Goal: Information Seeking & Learning: Learn about a topic

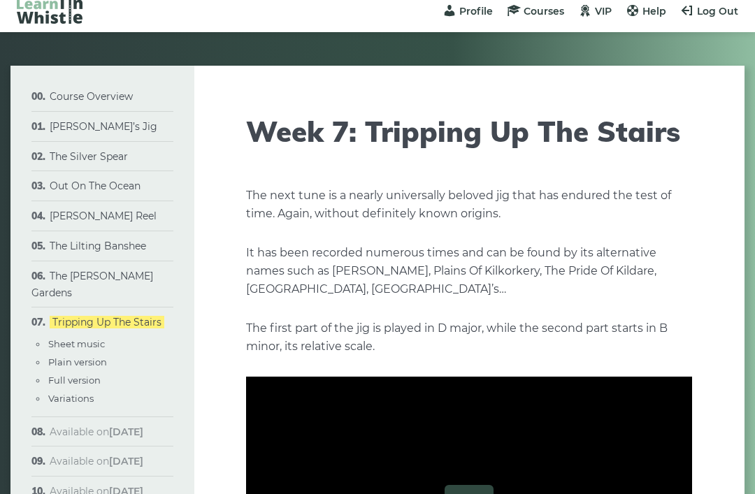
scroll to position [10, 0]
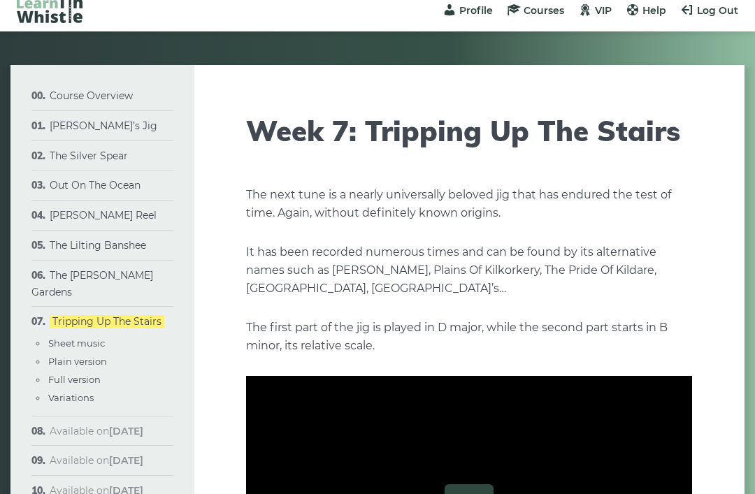
click at [90, 425] on span "Available on Sep 19th" at bounding box center [97, 431] width 94 height 13
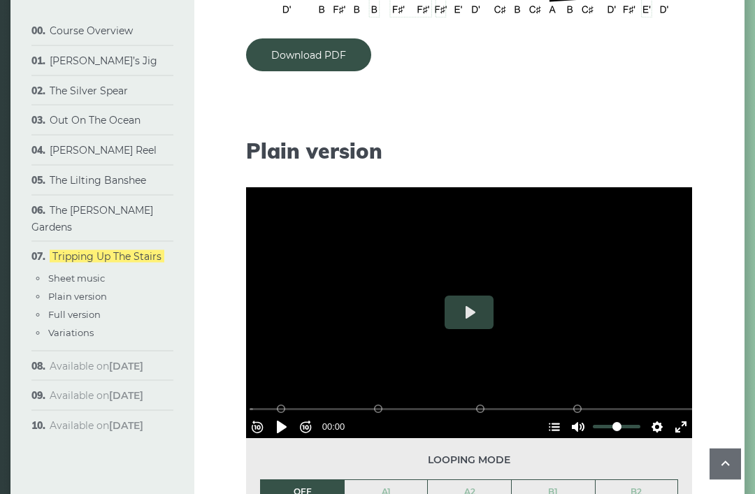
click at [489, 327] on button "Play" at bounding box center [469, 314] width 49 height 34
click at [289, 422] on button "Pause Play" at bounding box center [282, 427] width 22 height 22
type input "*****"
click at [572, 429] on button "Unmute Mute" at bounding box center [578, 427] width 22 height 22
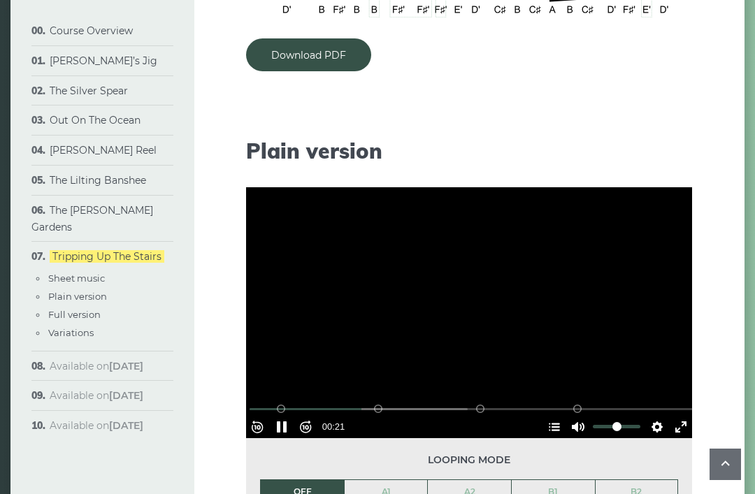
type input "*"
type input "*****"
click at [571, 425] on button "Unmute Mute" at bounding box center [578, 427] width 22 height 22
type input "*"
click at [293, 429] on button "Pause Play" at bounding box center [282, 427] width 22 height 22
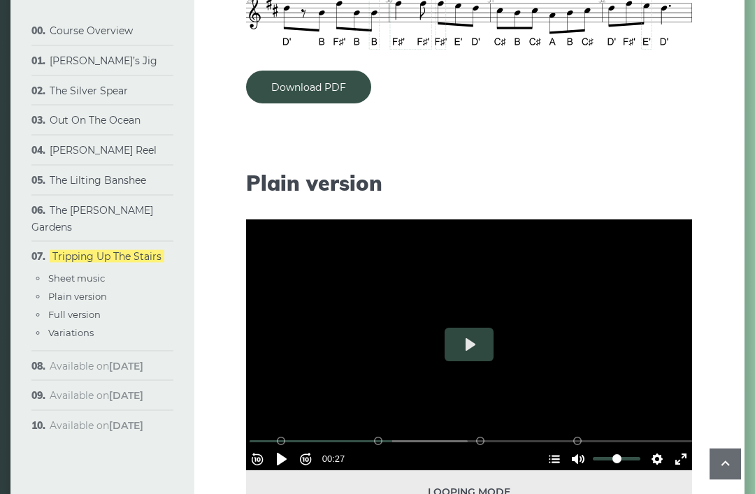
scroll to position [1221, 0]
type input "****"
click at [283, 462] on button "Pause Play" at bounding box center [282, 459] width 22 height 22
click at [292, 456] on button "Pause Play" at bounding box center [282, 459] width 22 height 22
click at [291, 456] on button "Pause Play" at bounding box center [282, 459] width 22 height 22
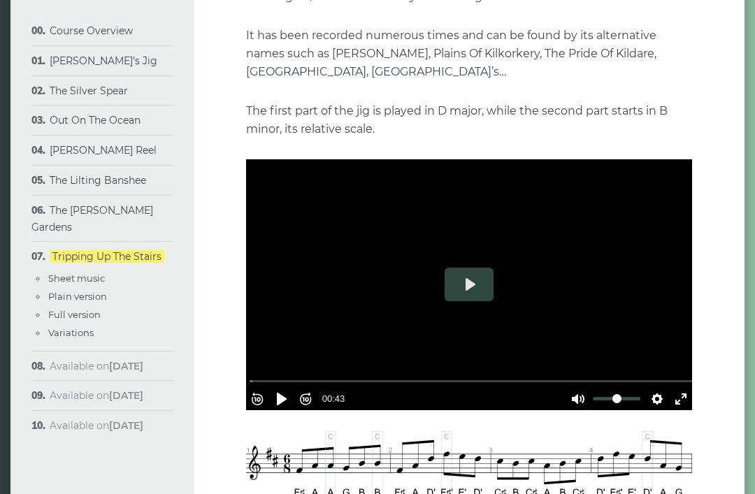
scroll to position [236, 0]
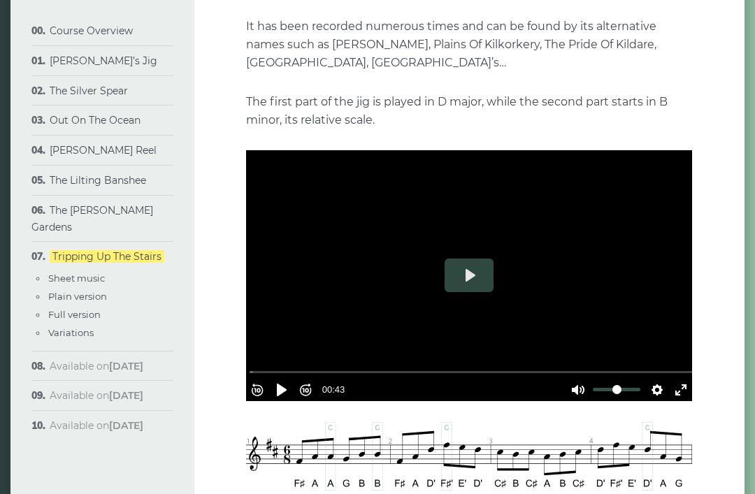
click at [288, 387] on button "Pause Play" at bounding box center [282, 390] width 22 height 22
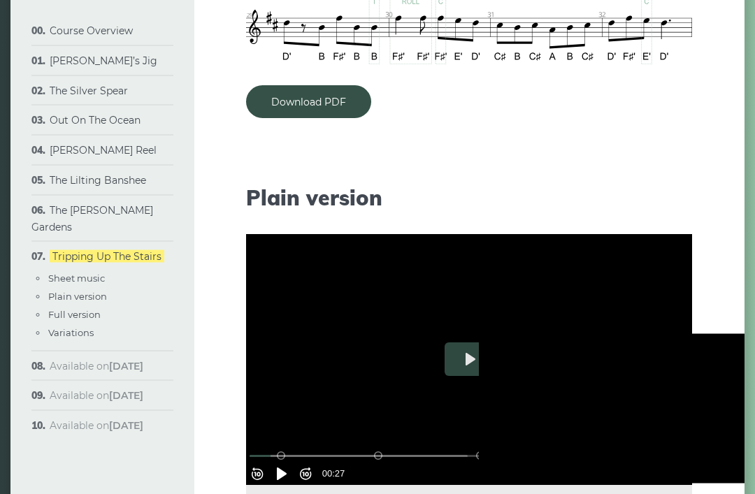
scroll to position [1209, 0]
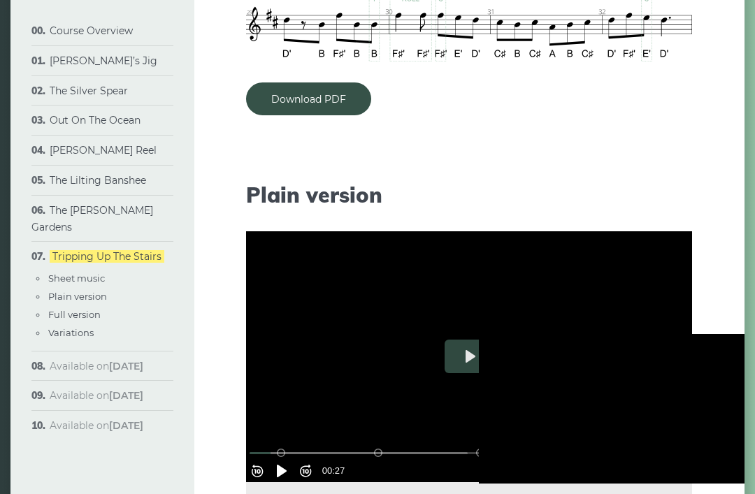
click at [457, 355] on button "Play" at bounding box center [469, 357] width 49 height 34
click at [463, 356] on button "Play" at bounding box center [469, 357] width 49 height 34
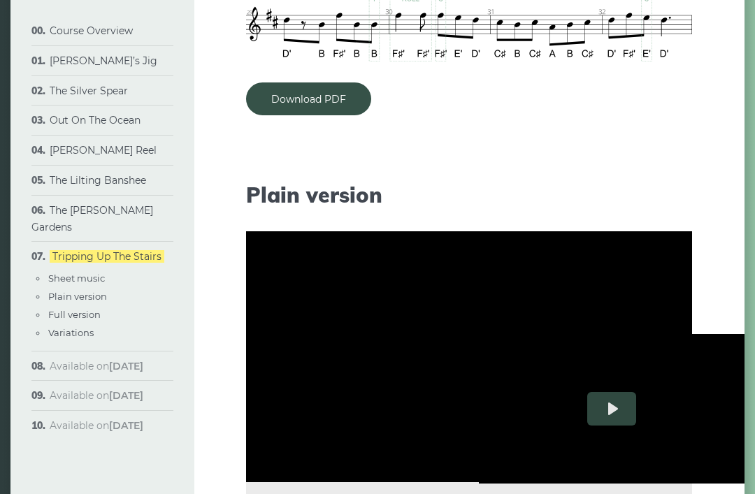
click at [488, 412] on div at bounding box center [612, 409] width 266 height 150
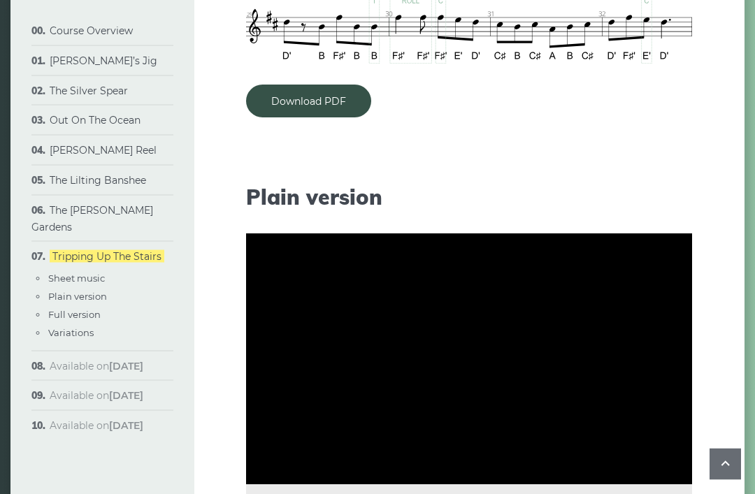
scroll to position [1202, 0]
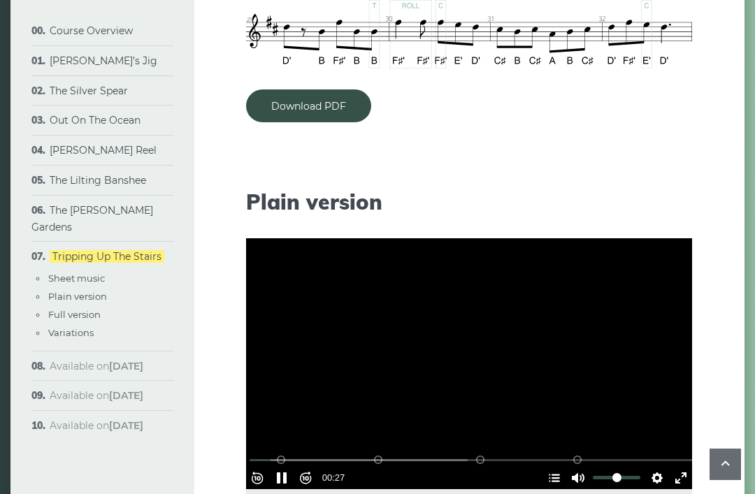
click at [292, 473] on button "Pause Play" at bounding box center [282, 478] width 22 height 22
click at [292, 476] on button "Pause Play" at bounding box center [282, 478] width 22 height 22
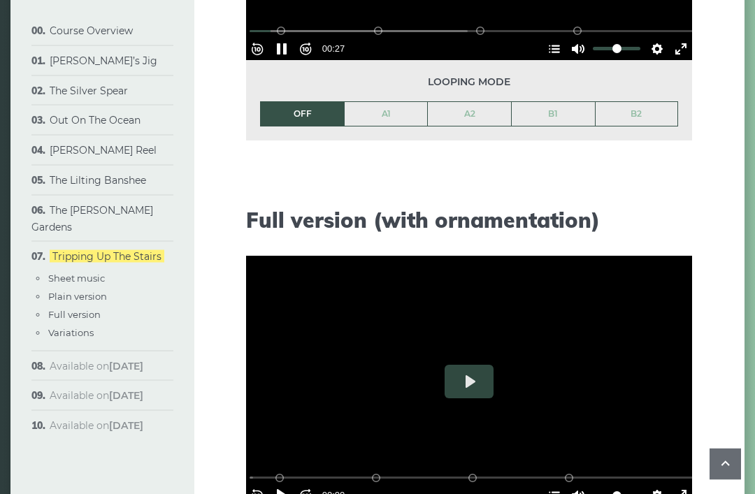
click at [464, 366] on button "Play" at bounding box center [469, 383] width 49 height 34
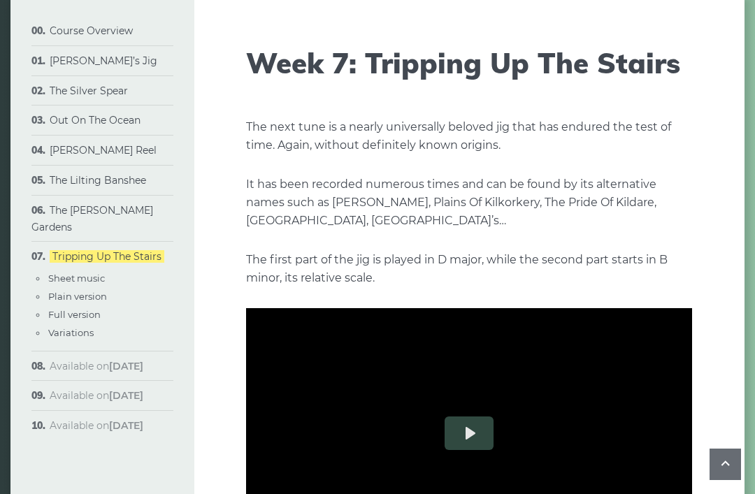
scroll to position [0, 0]
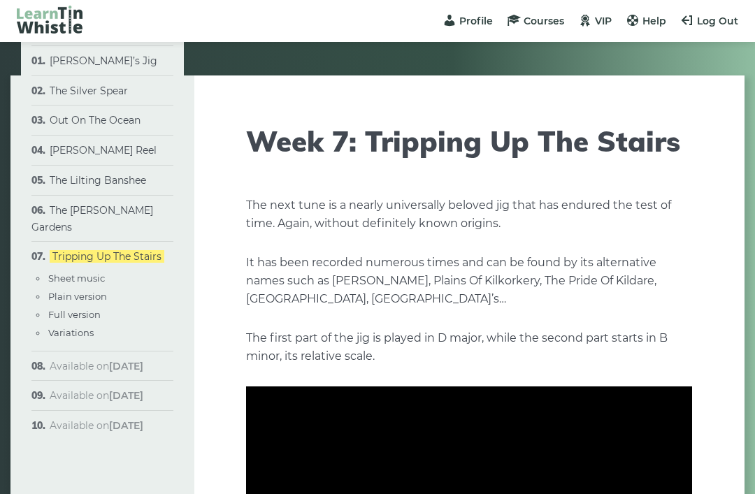
type input "*****"
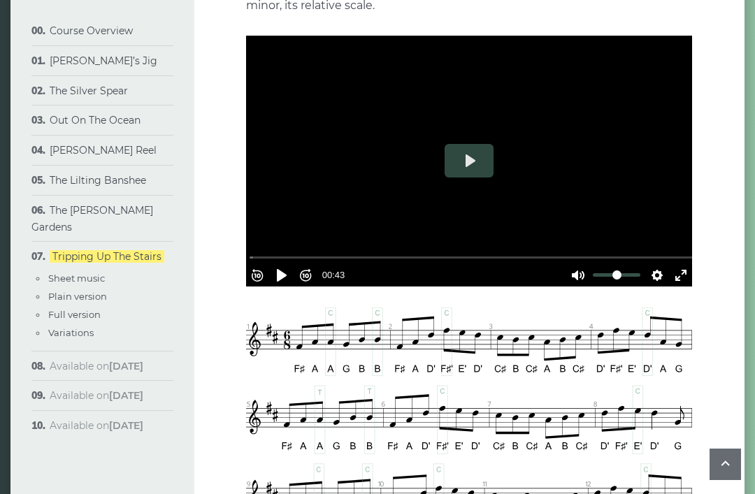
scroll to position [280, 0]
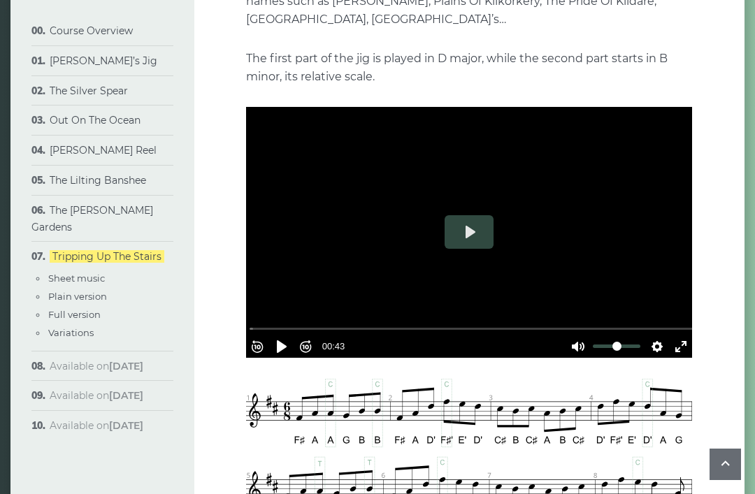
click at [475, 233] on button "Play" at bounding box center [469, 232] width 49 height 34
click at [269, 350] on button "Rewind 10s" at bounding box center [257, 347] width 22 height 22
click at [283, 347] on button "Pause Play" at bounding box center [282, 347] width 22 height 22
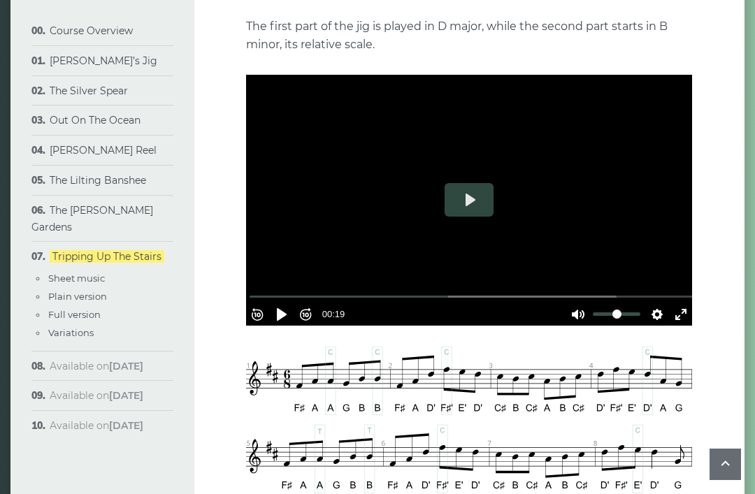
type input "****"
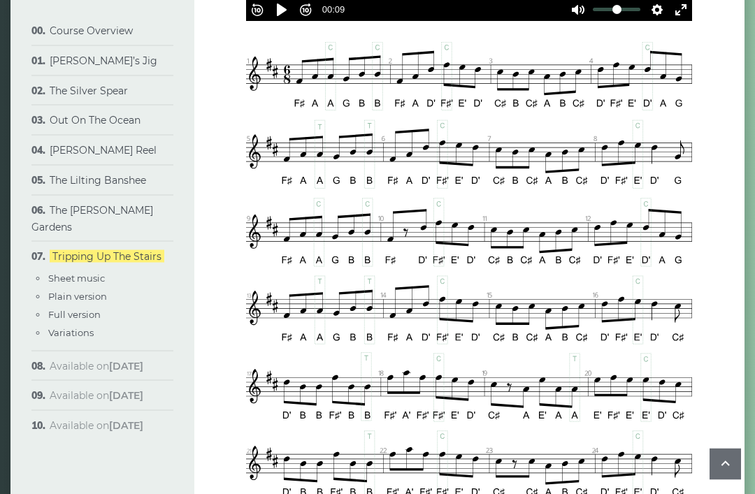
scroll to position [617, 0]
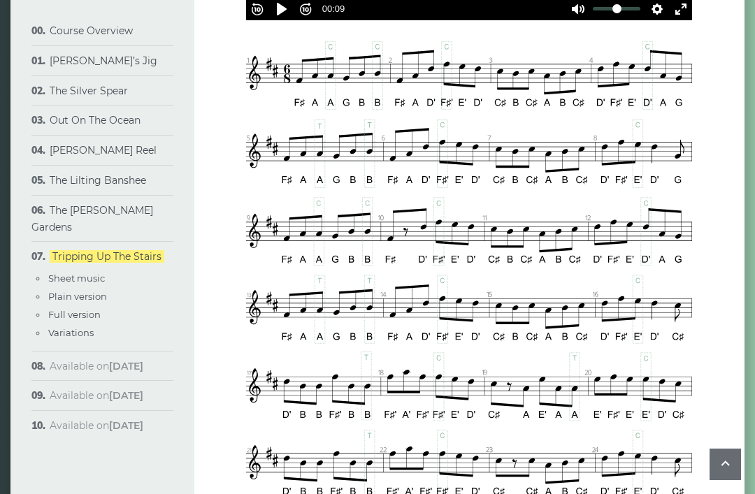
click at [63, 327] on link "Variations" at bounding box center [70, 332] width 45 height 11
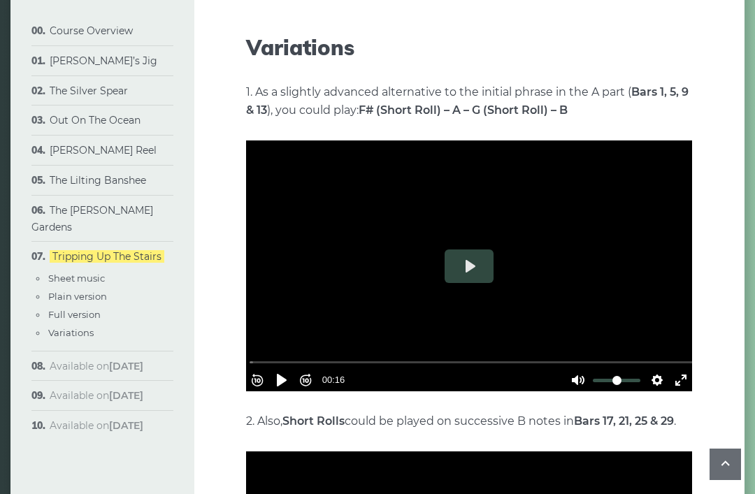
scroll to position [2257, 0]
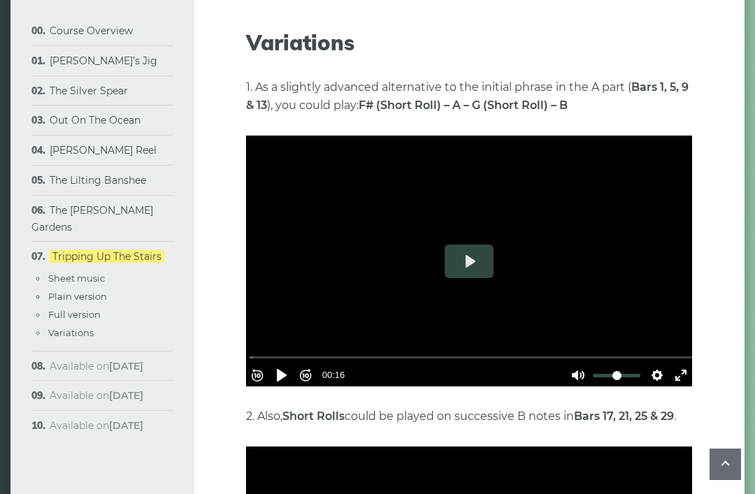
click at [286, 373] on button "Pause Play" at bounding box center [282, 375] width 22 height 22
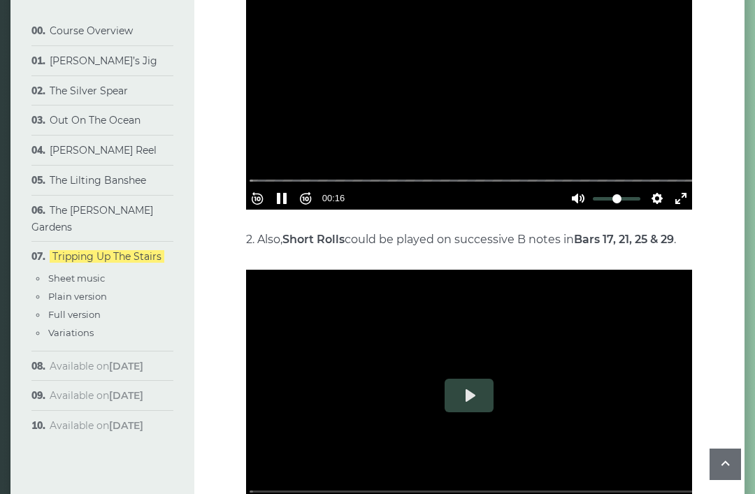
scroll to position [2427, 0]
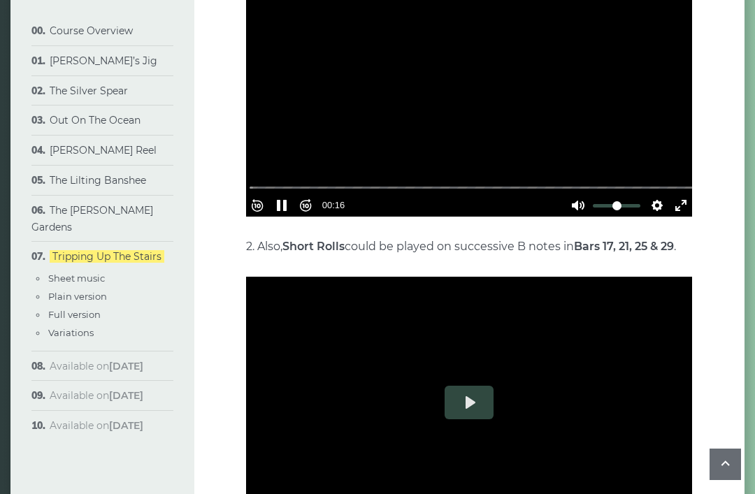
click at [48, 291] on link "Plain version" at bounding box center [77, 296] width 59 height 11
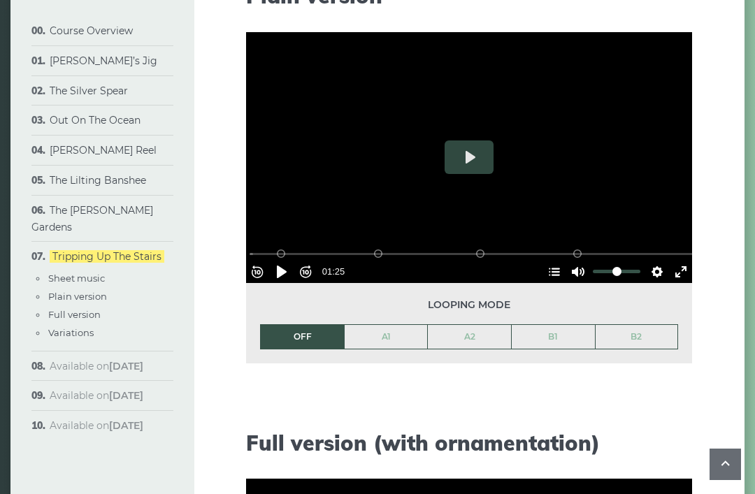
scroll to position [1364, 0]
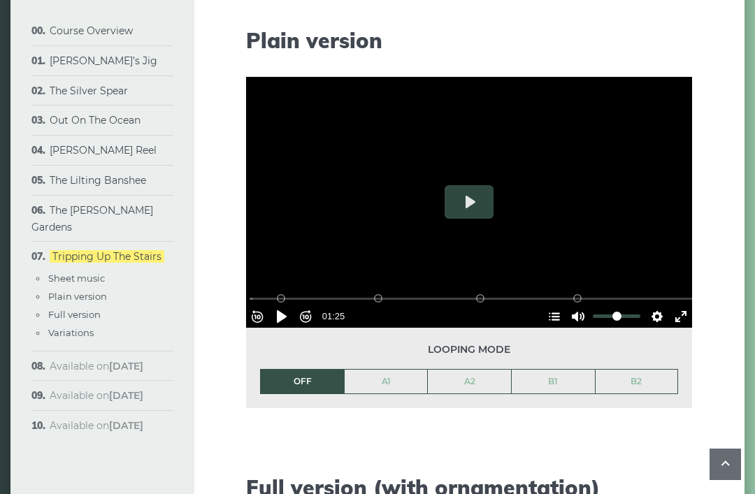
click at [284, 314] on button "Pause Play" at bounding box center [282, 317] width 22 height 22
click at [280, 311] on button "Pause Play" at bounding box center [282, 317] width 22 height 22
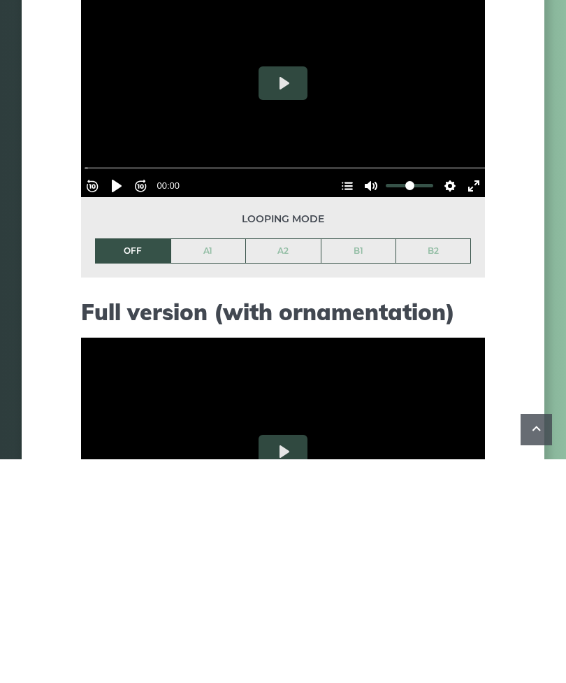
scroll to position [1096, 0]
